Goal: Information Seeking & Learning: Learn about a topic

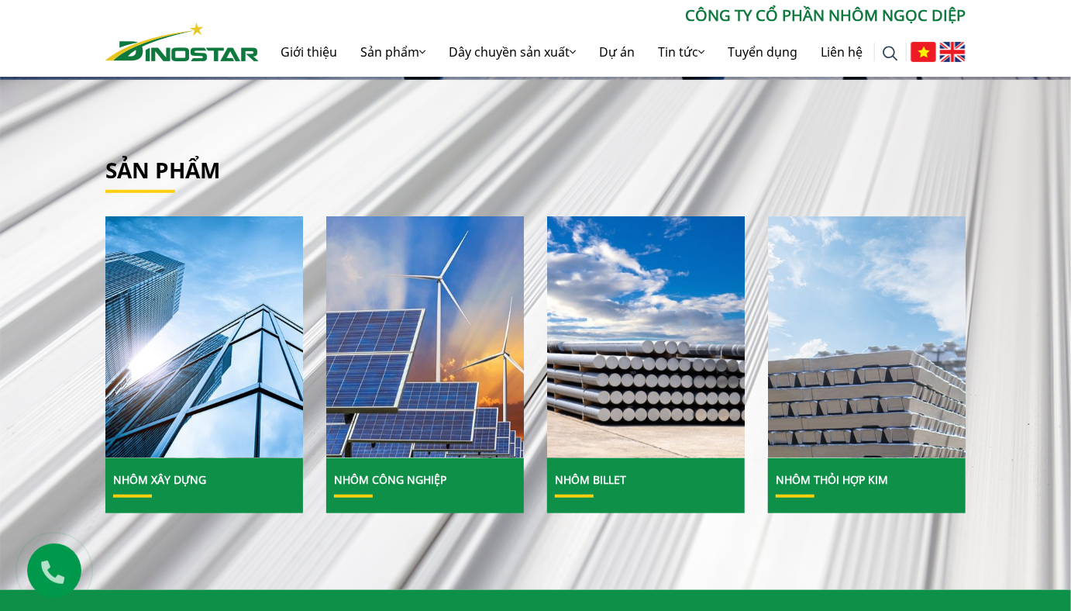
scroll to position [418, 0]
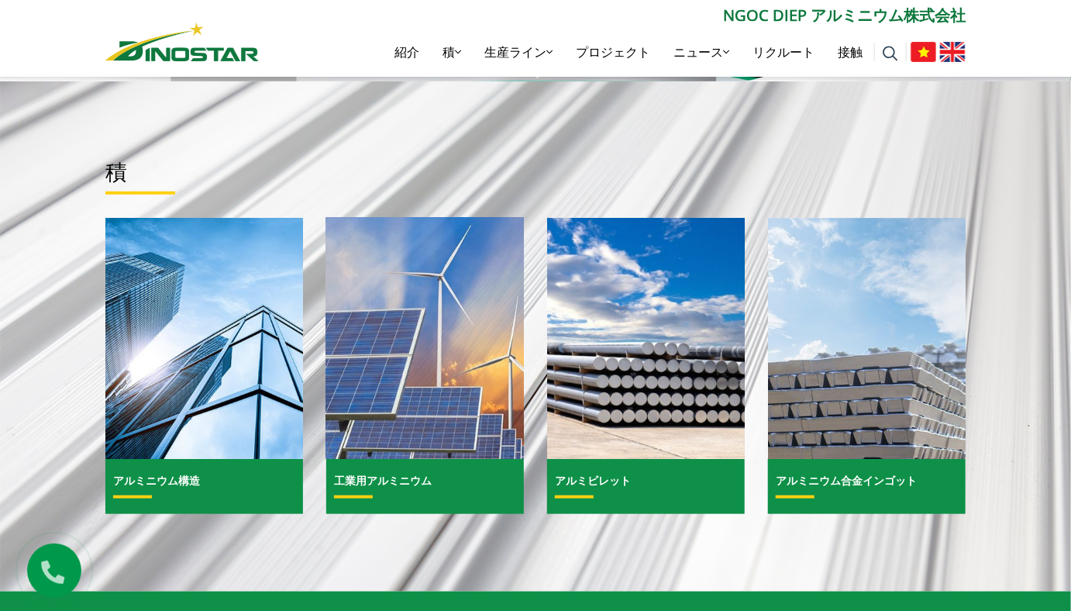
click at [421, 411] on img at bounding box center [425, 338] width 212 height 259
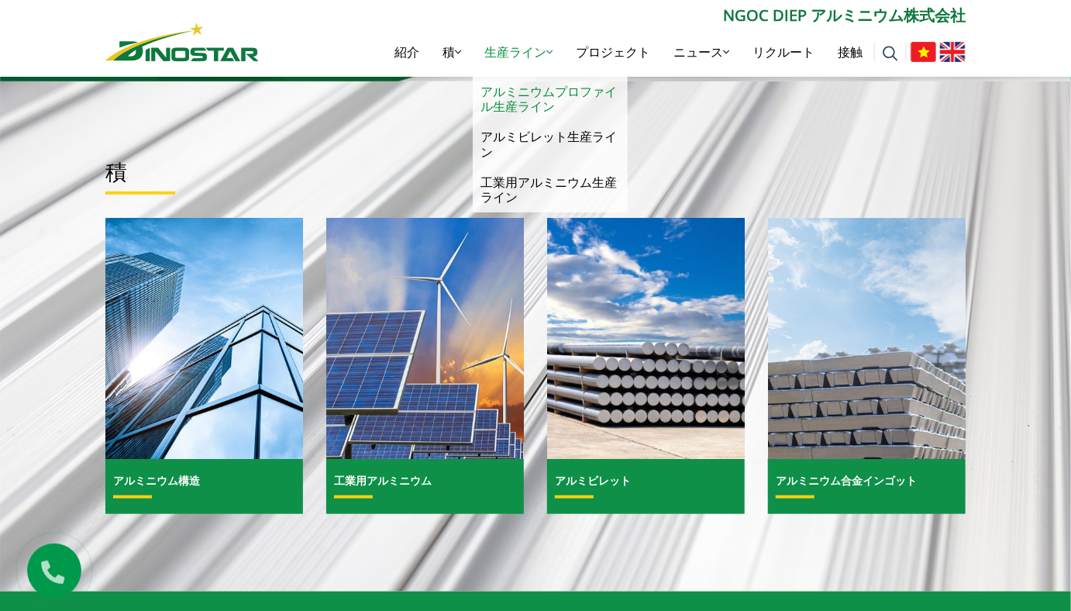
click at [507, 96] on link "アルミニウムプロファイル生産ライン" at bounding box center [550, 99] width 155 height 45
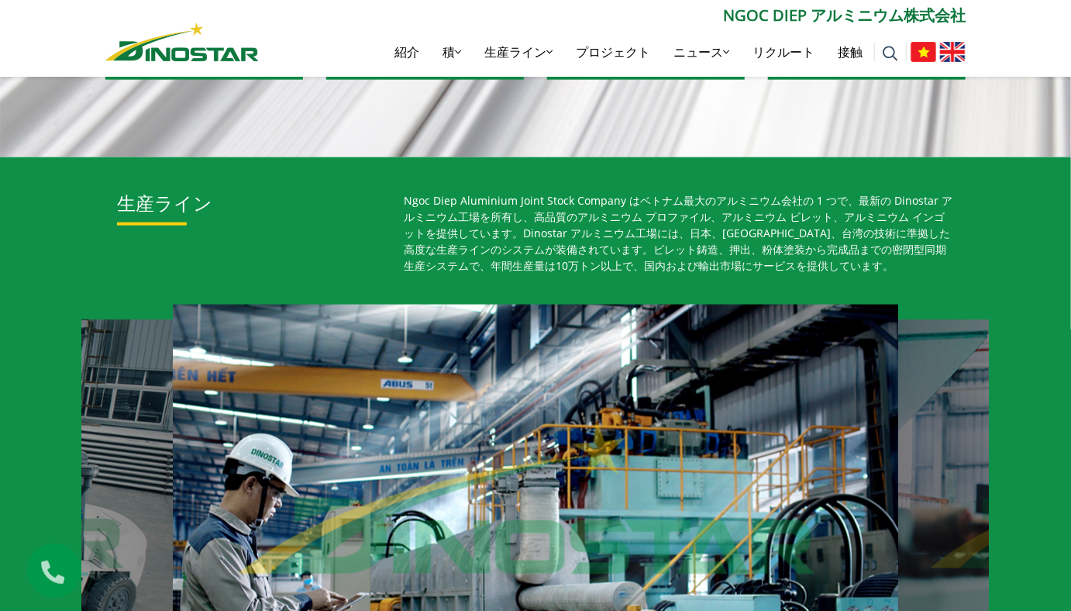
scroll to position [880, 0]
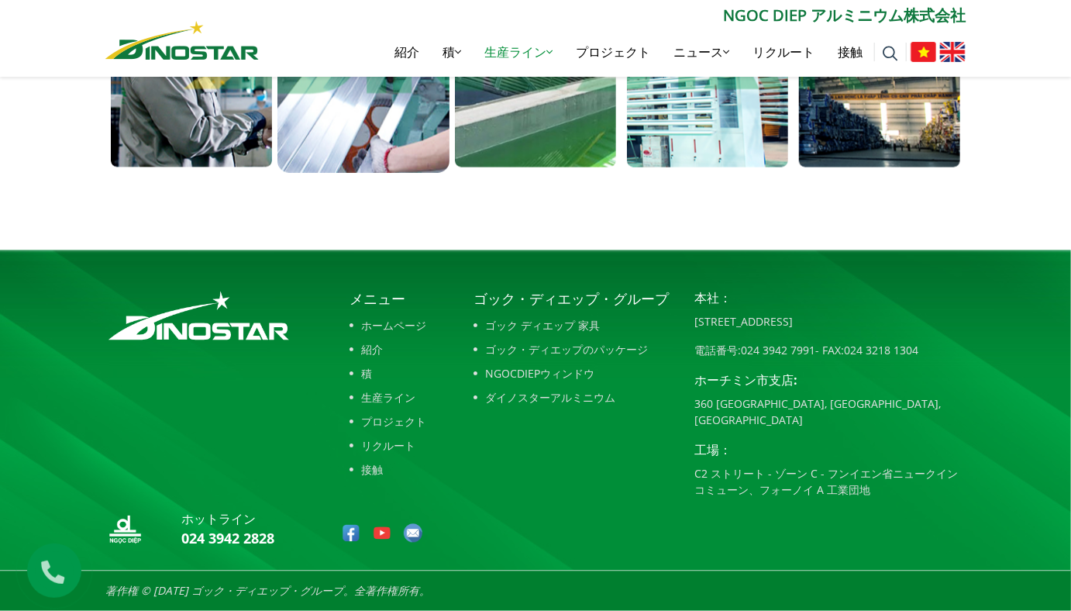
scroll to position [1227, 0]
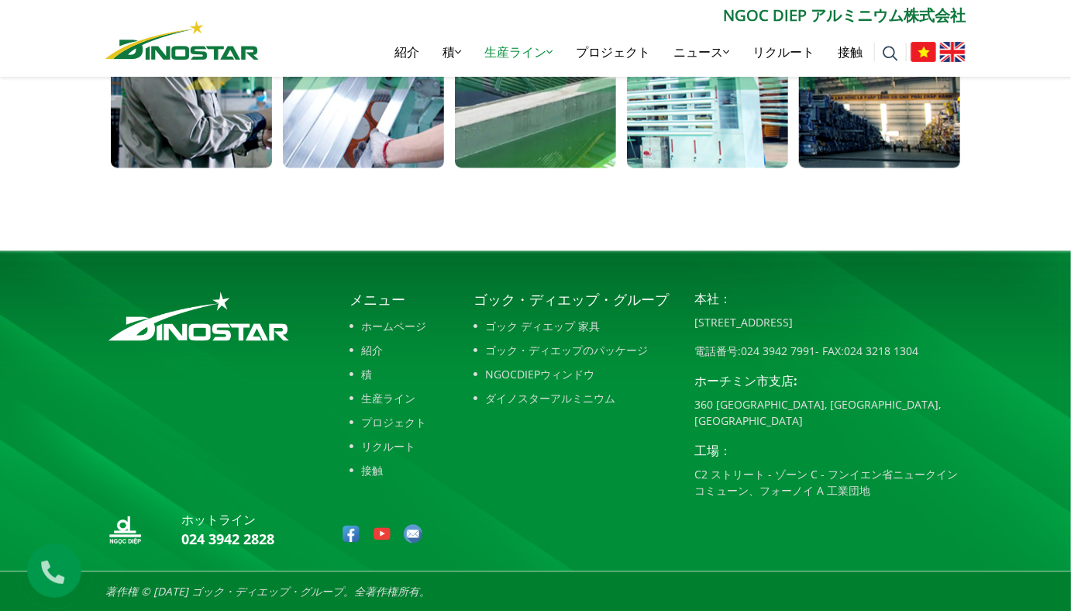
click at [382, 400] on font "生産ライン" at bounding box center [389, 399] width 54 height 16
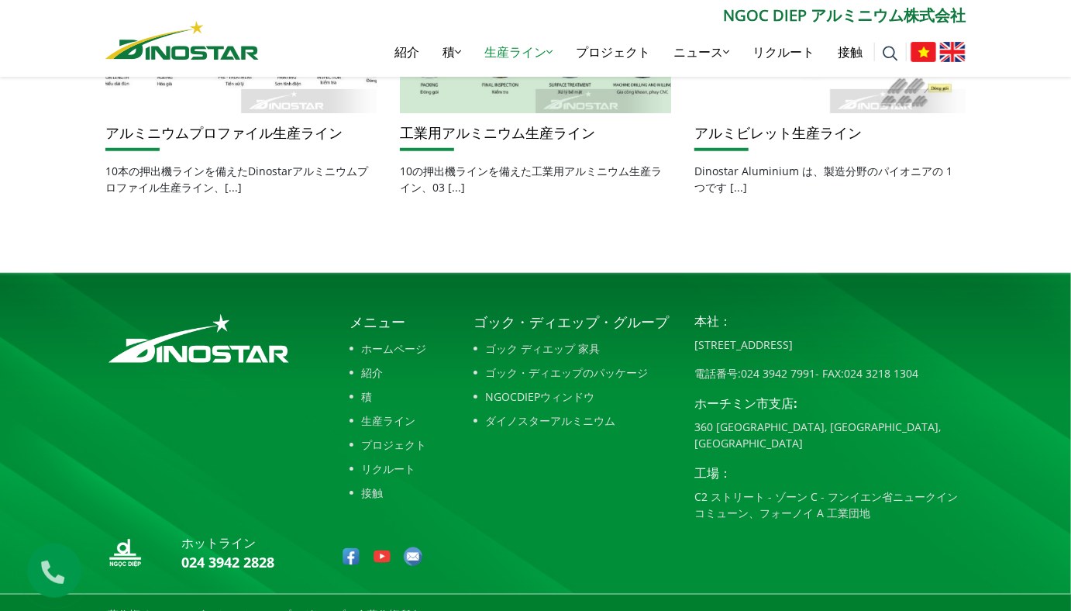
scroll to position [567, 0]
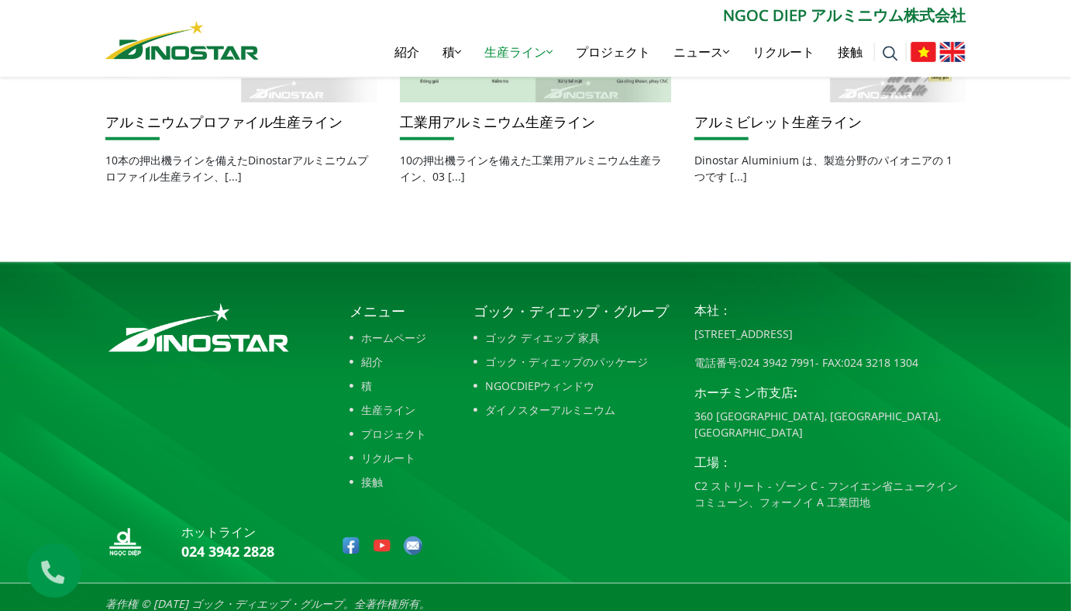
click at [374, 365] on font "紹介" at bounding box center [373, 361] width 22 height 16
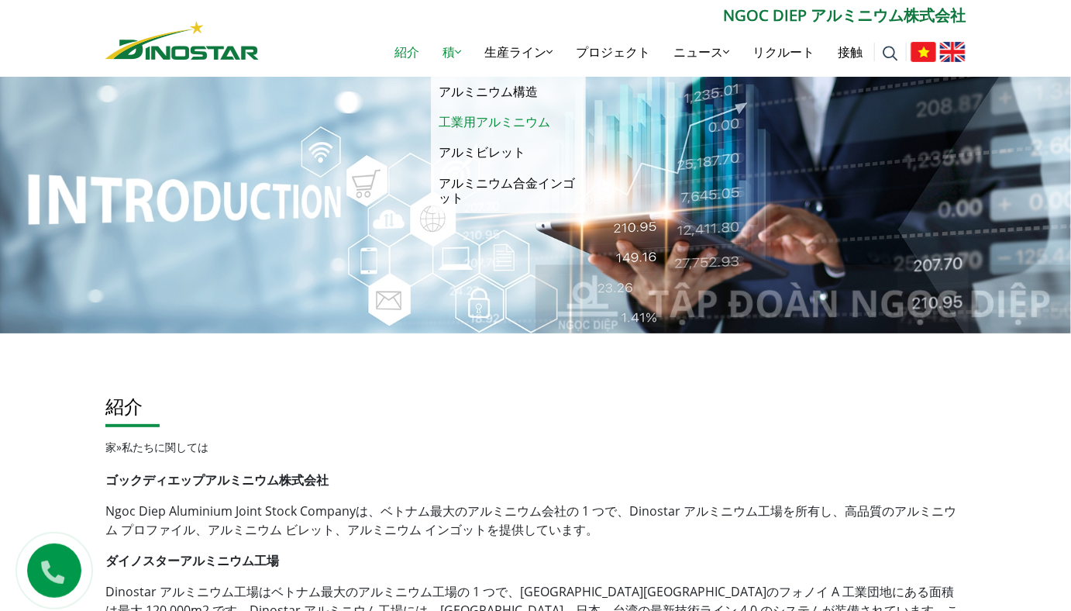
click at [472, 120] on link "工業用アルミニウム" at bounding box center [508, 122] width 155 height 30
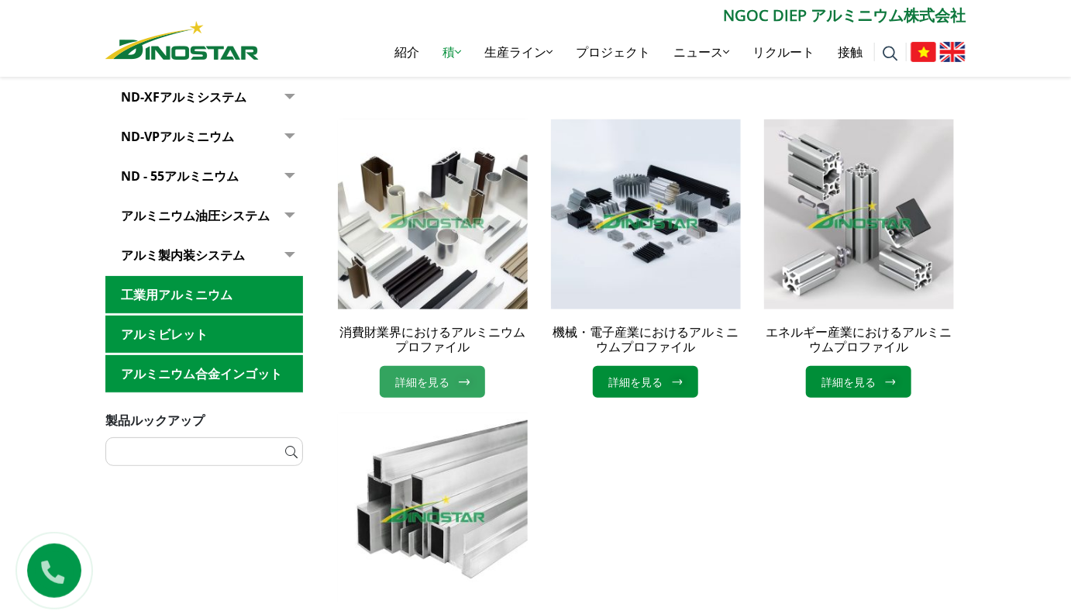
scroll to position [393, 0]
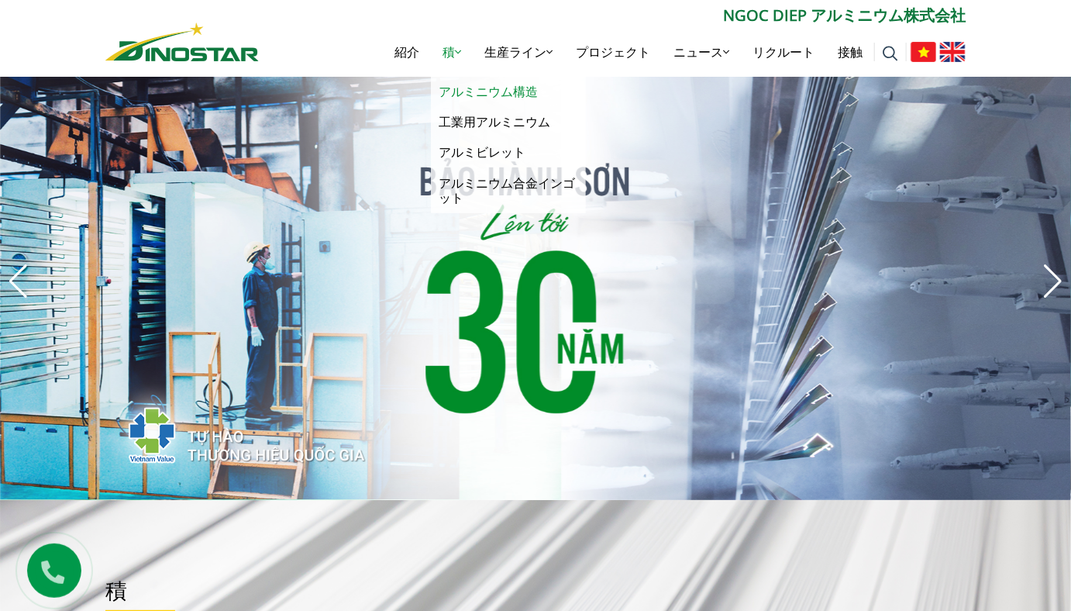
click at [442, 88] on link "アルミニウム構造" at bounding box center [508, 92] width 155 height 30
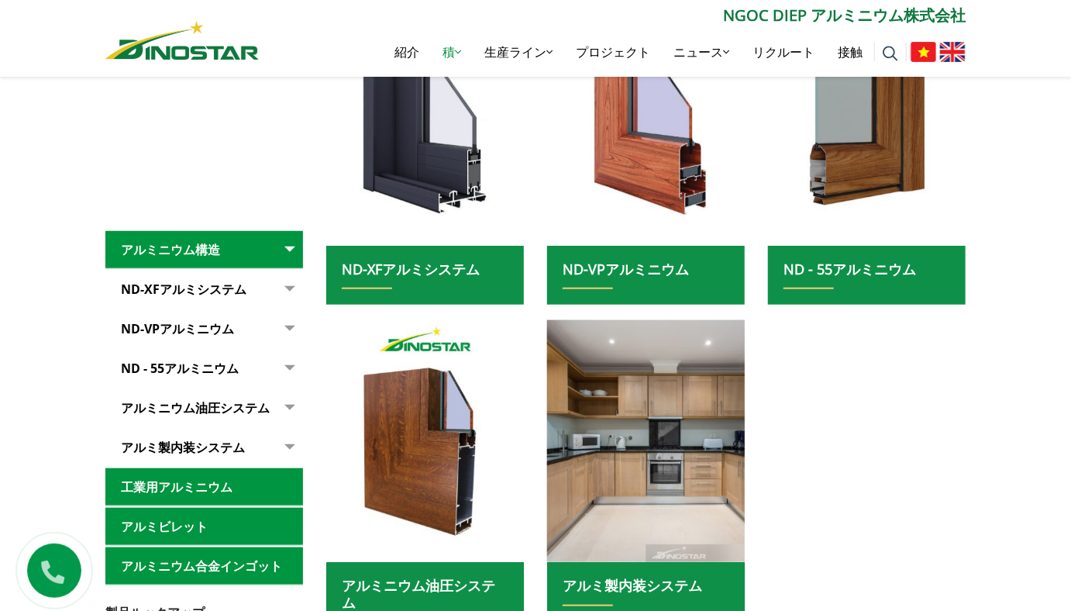
scroll to position [632, 0]
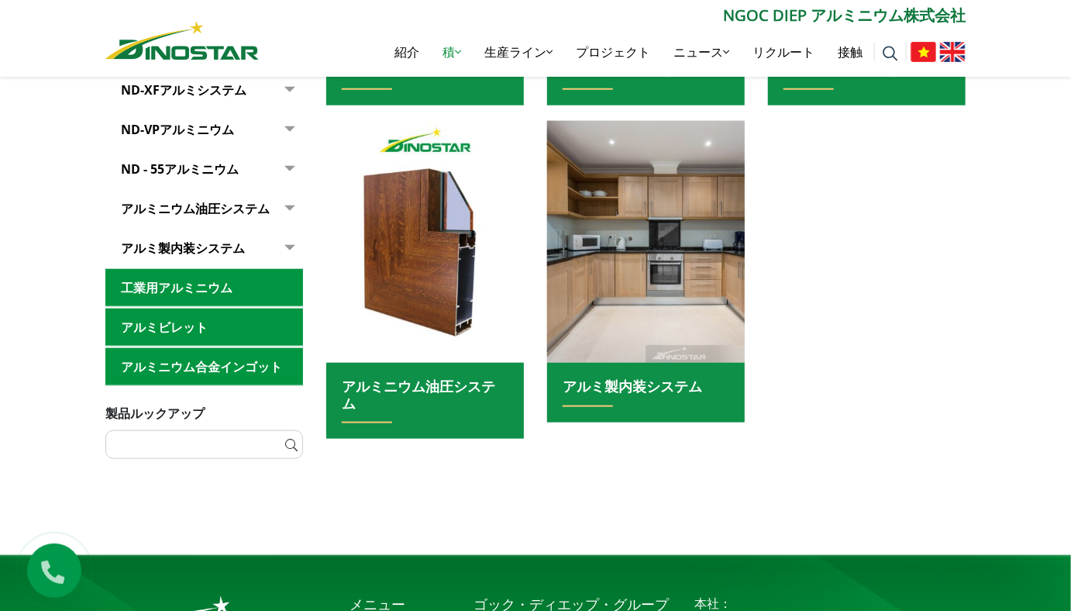
click at [179, 173] on link "ND - 55アルミニウム" at bounding box center [204, 169] width 198 height 38
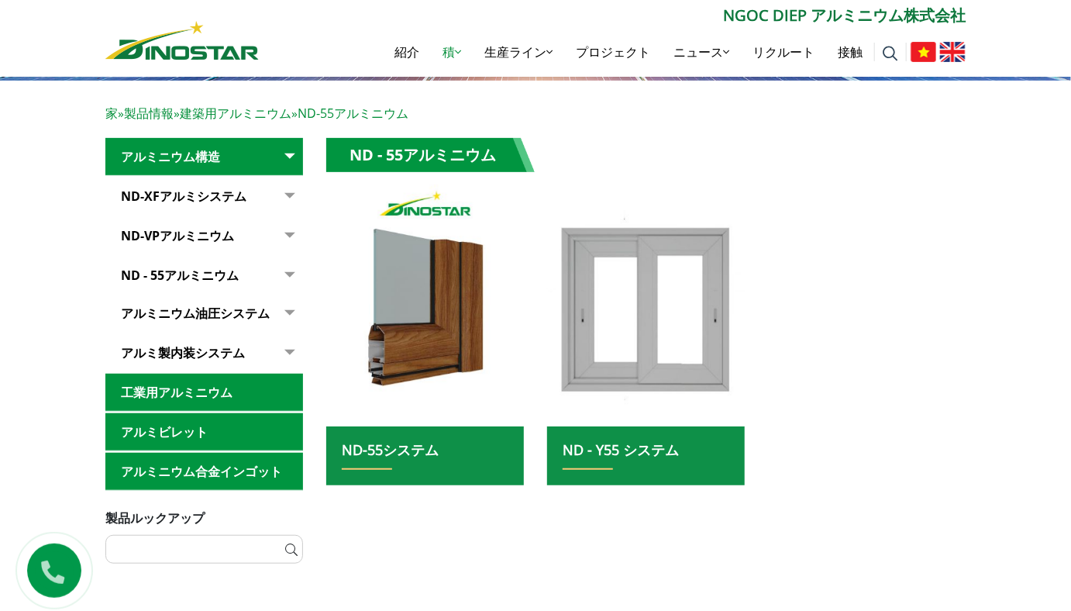
scroll to position [251, 0]
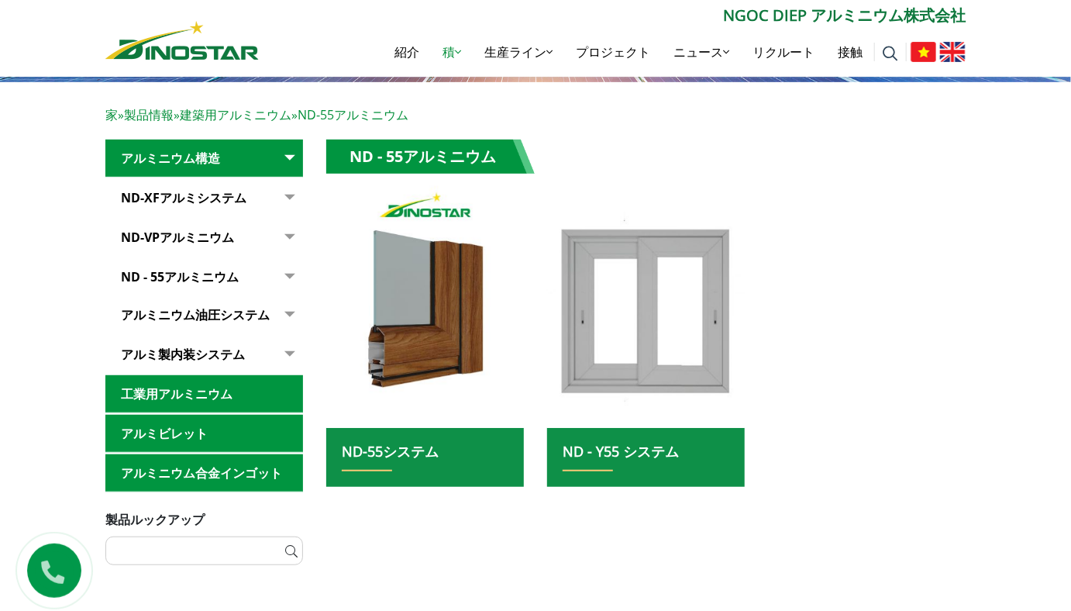
click at [175, 201] on link "ND-XFアルミシステム" at bounding box center [204, 198] width 198 height 38
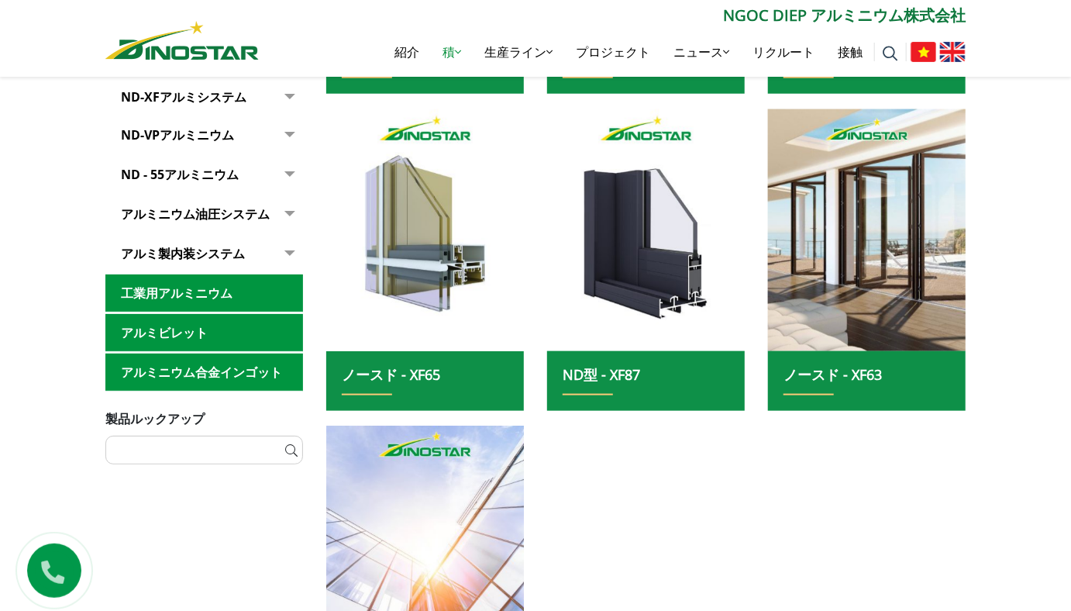
scroll to position [362, 0]
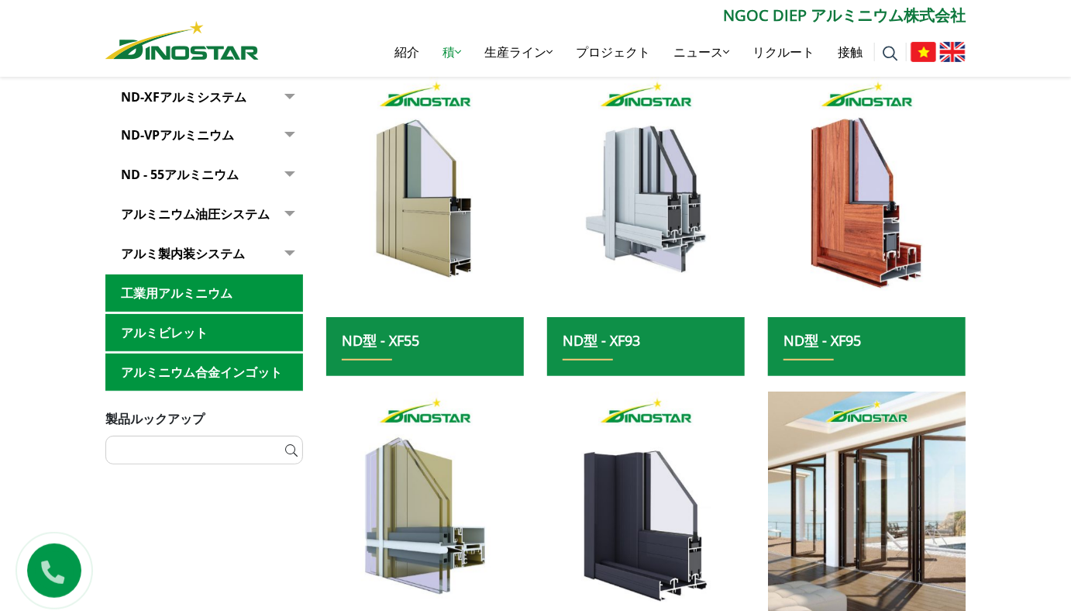
click at [209, 138] on link "ND-VPアルミニウム" at bounding box center [204, 135] width 198 height 38
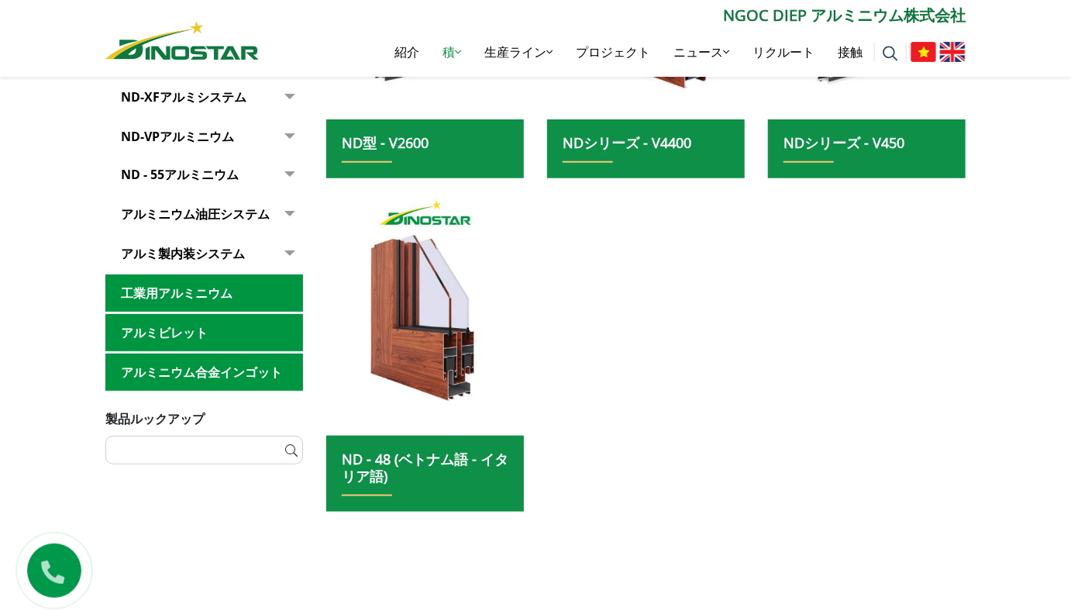
scroll to position [561, 0]
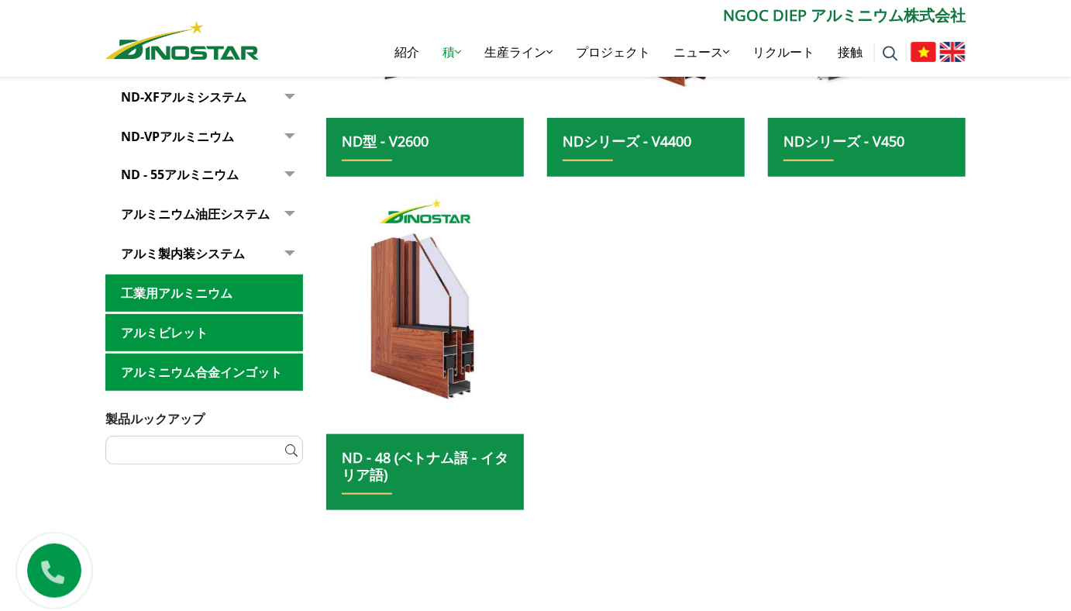
click at [186, 191] on link "ND - 55アルミニウム" at bounding box center [204, 175] width 198 height 38
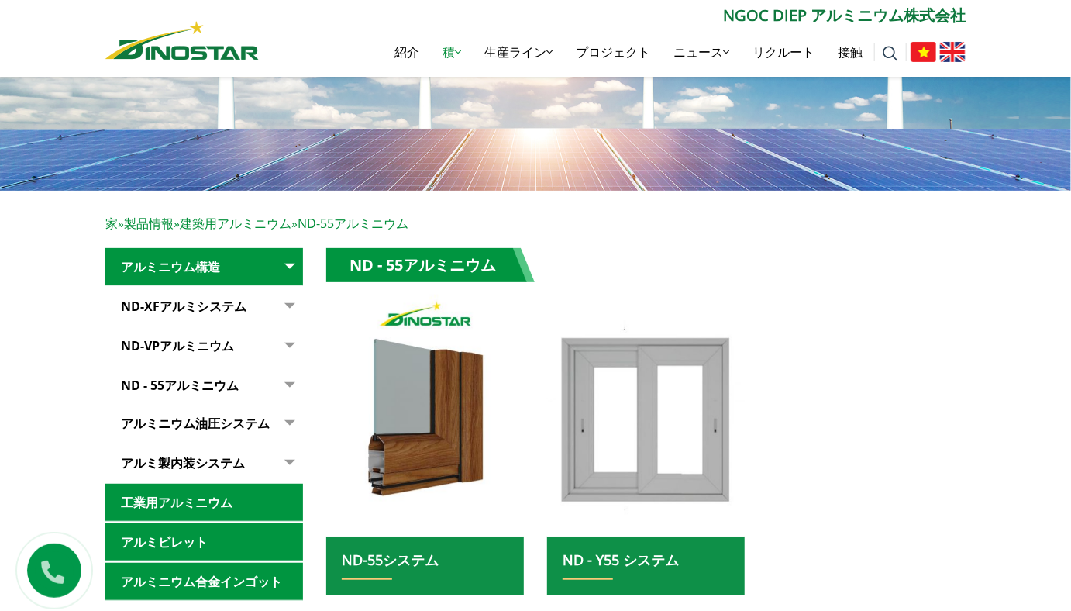
scroll to position [139, 0]
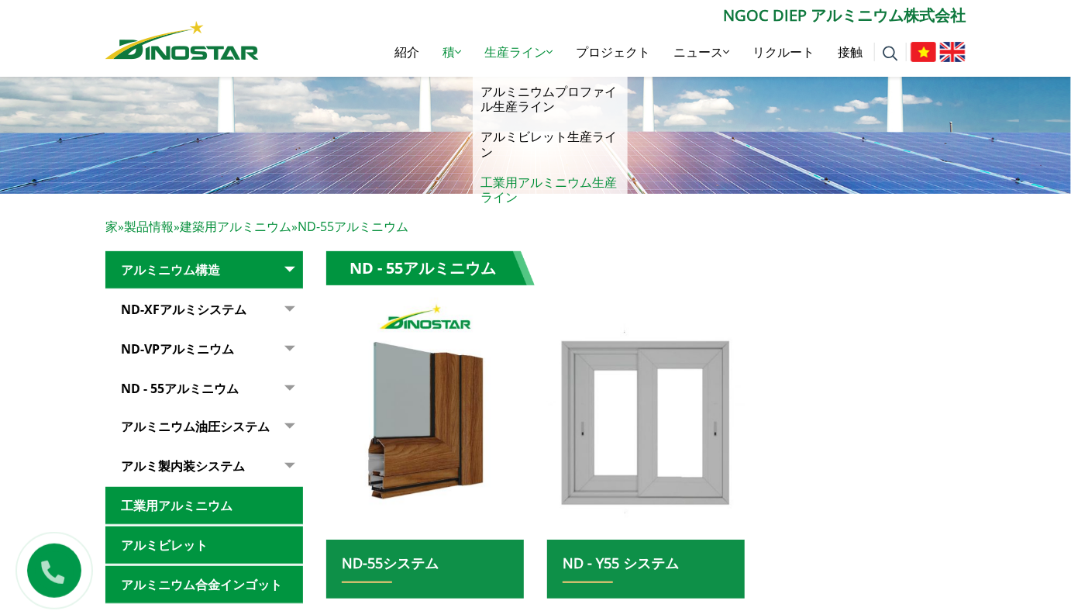
click at [494, 180] on link "工業用アルミニウム生産ライン" at bounding box center [550, 189] width 155 height 45
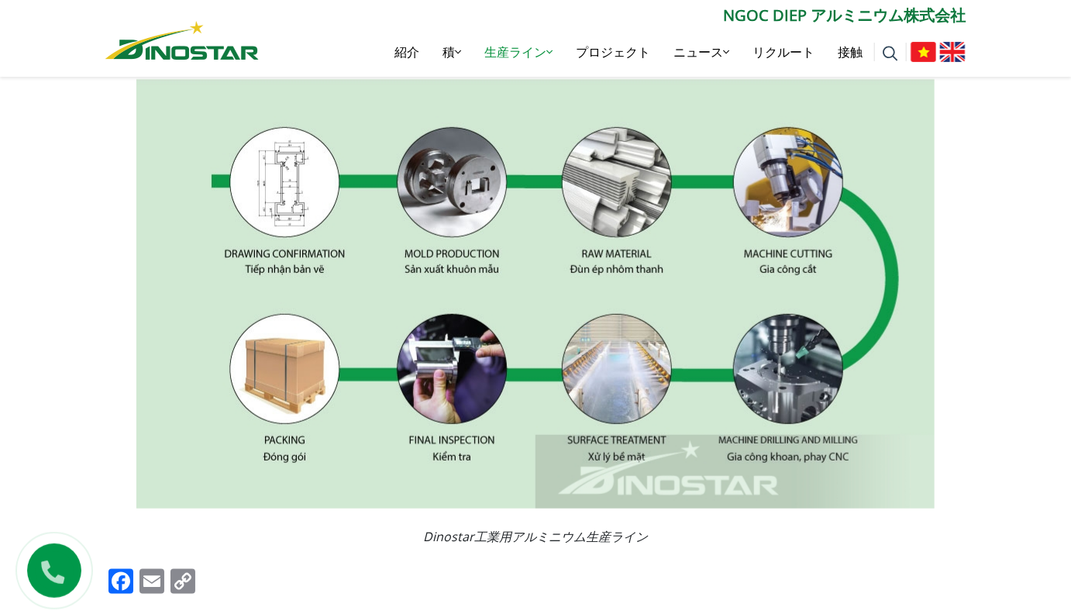
scroll to position [485, 0]
